Goal: Entertainment & Leisure: Consume media (video, audio)

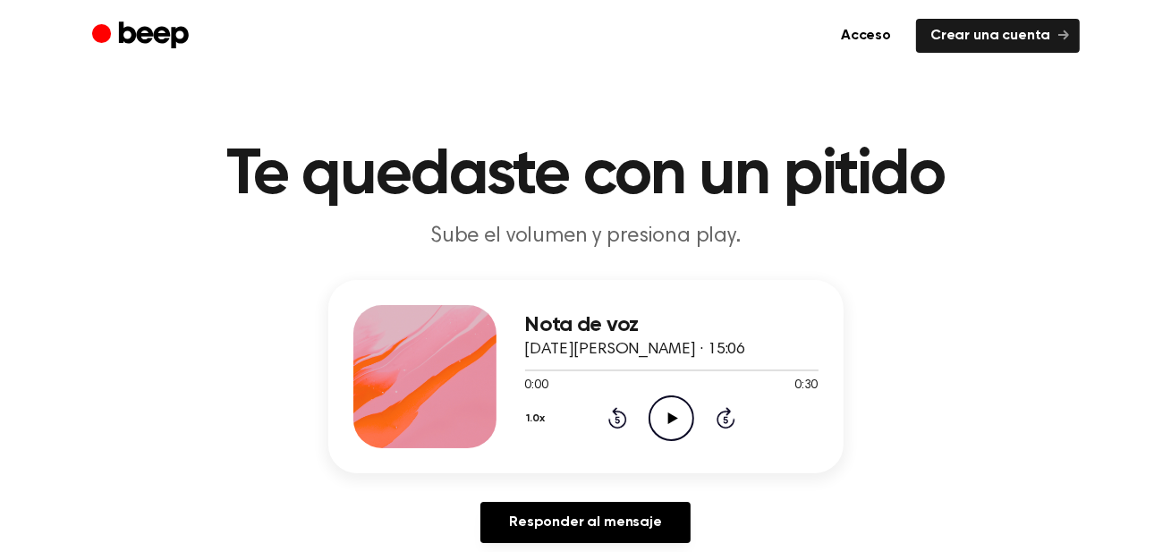
click at [675, 422] on icon "Play Audio" at bounding box center [672, 418] width 46 height 46
click at [669, 420] on icon at bounding box center [673, 418] width 10 height 12
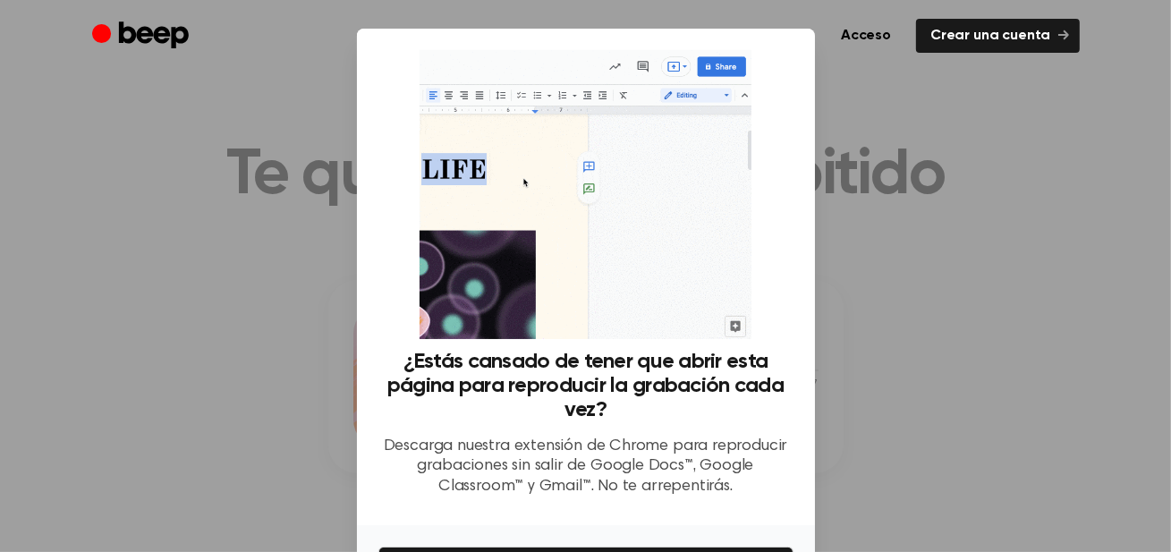
click at [916, 293] on div at bounding box center [585, 276] width 1171 height 552
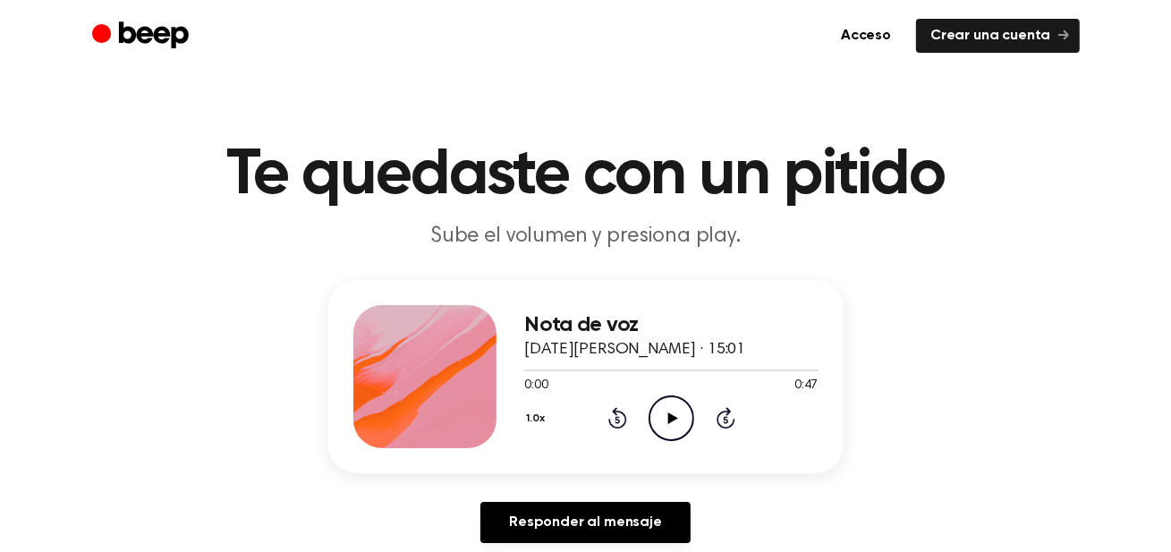
scroll to position [2178, 0]
click at [678, 412] on icon "Play Audio" at bounding box center [672, 418] width 46 height 46
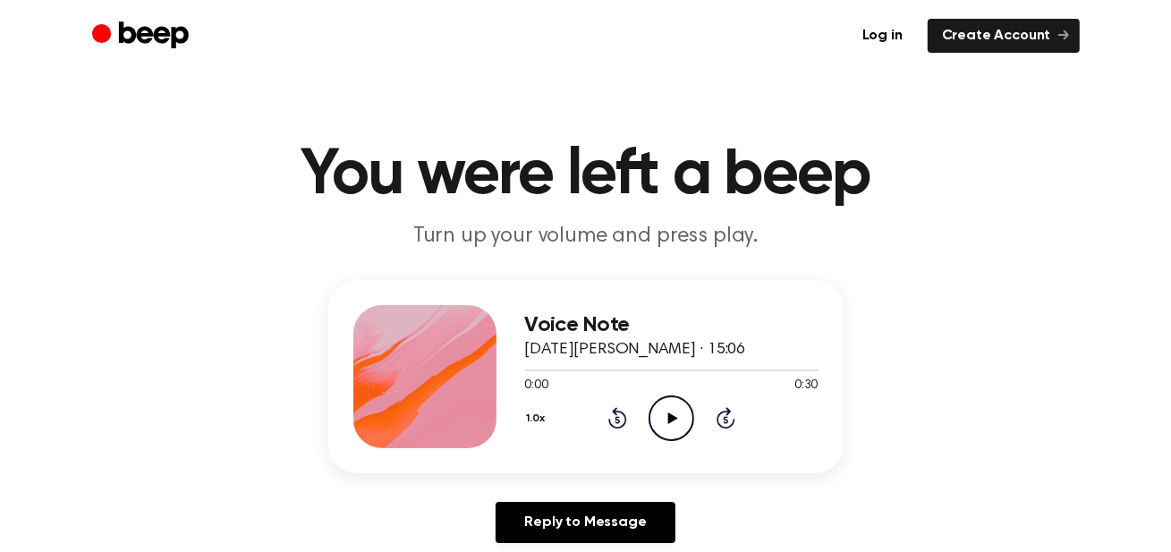
scroll to position [2178, 0]
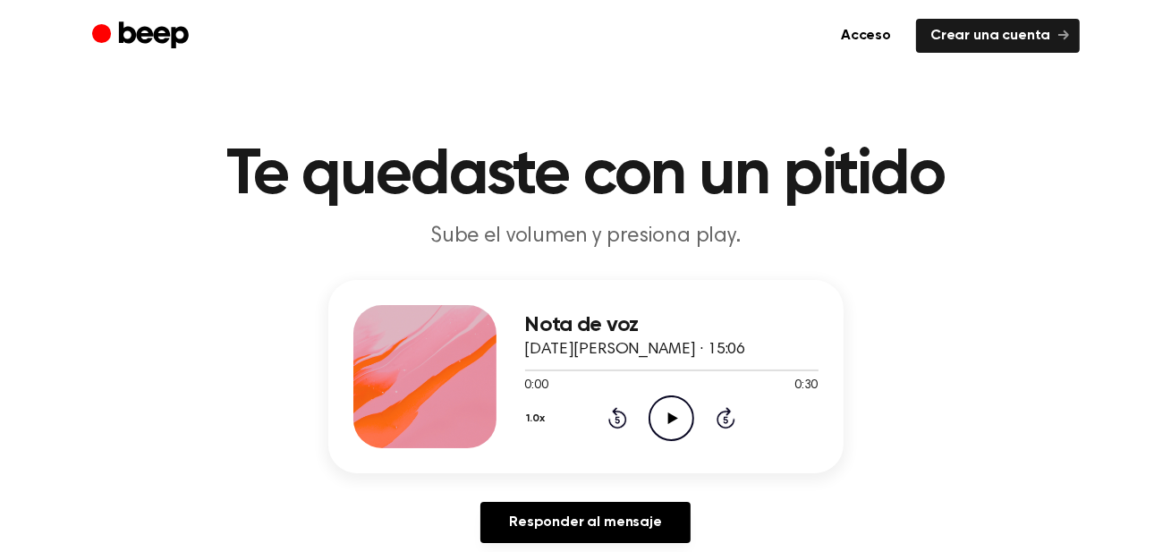
click at [662, 419] on icon "Play Audio" at bounding box center [672, 418] width 46 height 46
